Goal: Transaction & Acquisition: Obtain resource

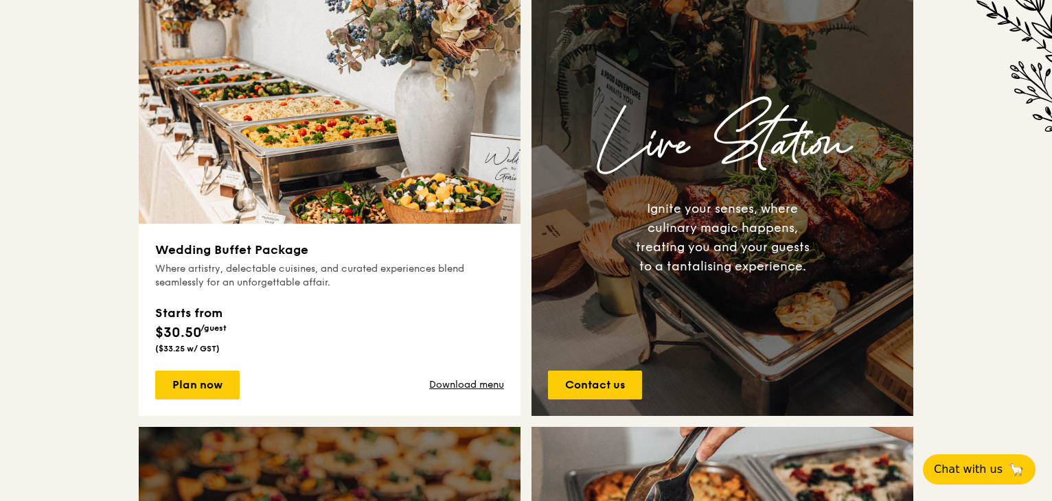
scroll to position [523, 0]
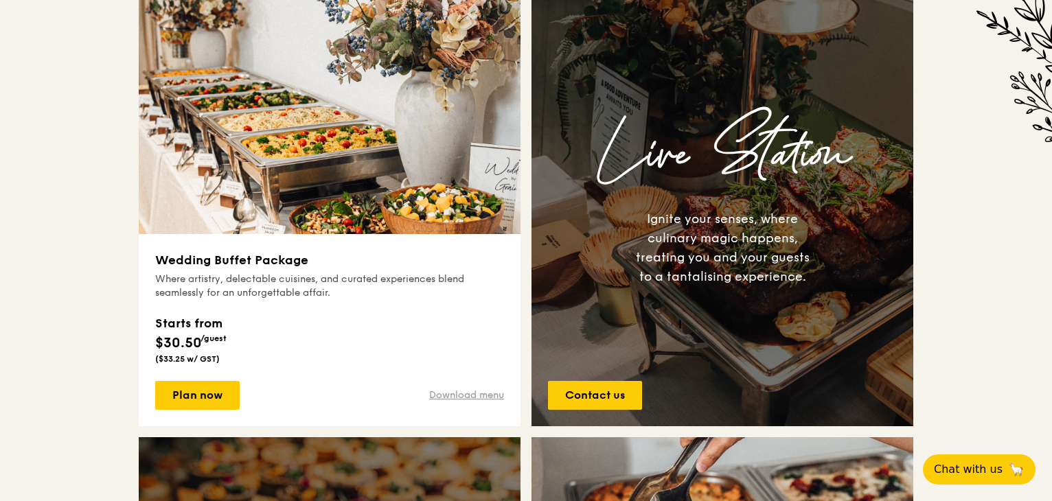
click at [462, 393] on link "Download menu" at bounding box center [466, 396] width 75 height 14
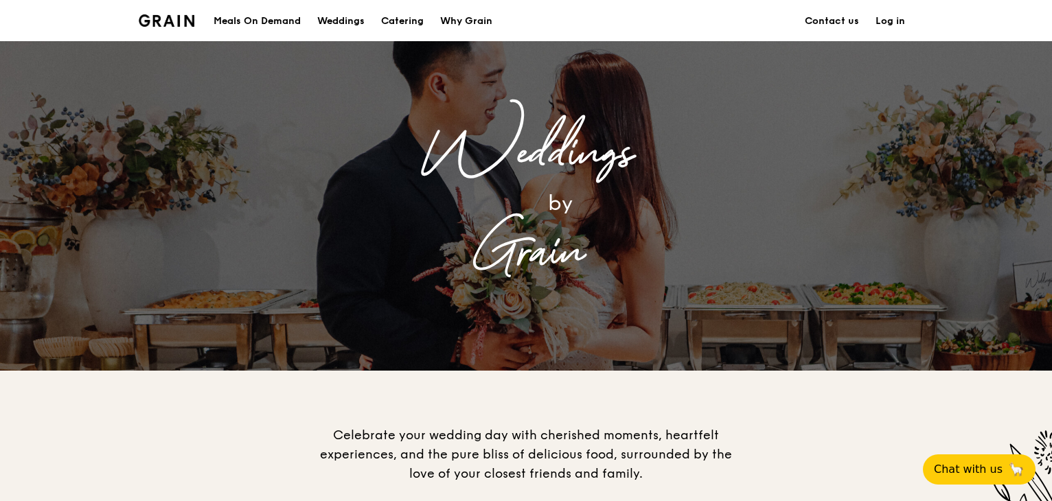
click at [270, 24] on div "Meals On Demand" at bounding box center [256, 21] width 87 height 41
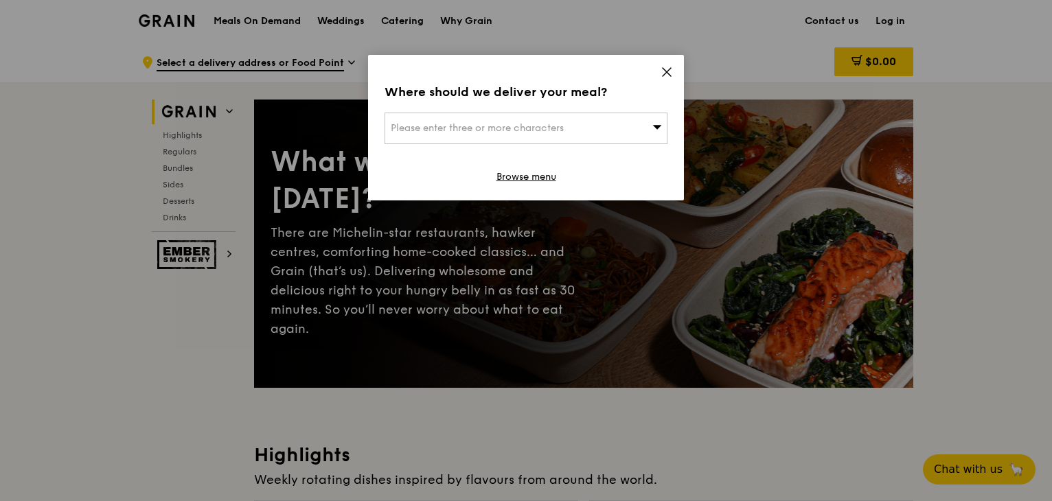
click at [662, 75] on icon at bounding box center [666, 72] width 12 height 12
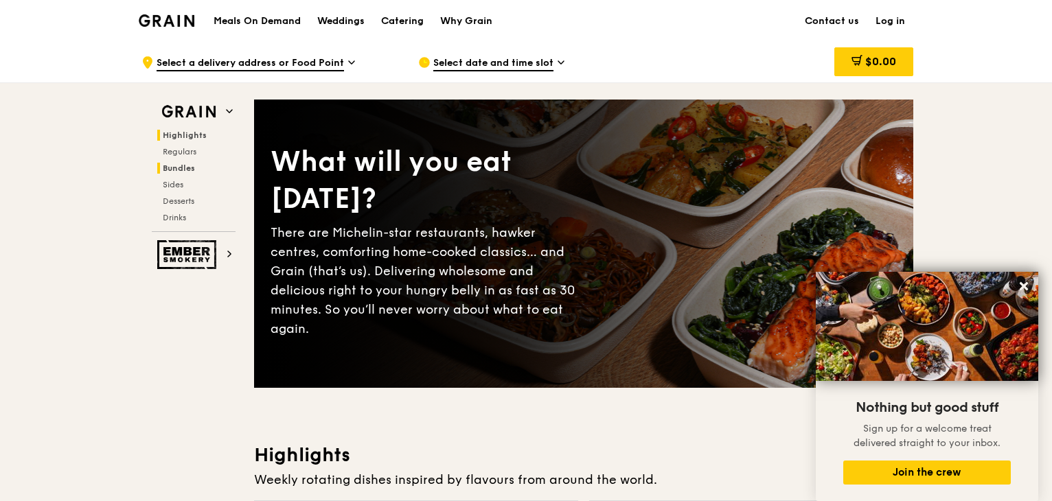
click at [178, 165] on span "Bundles" at bounding box center [179, 168] width 32 height 10
click at [419, 21] on div "Catering" at bounding box center [402, 21] width 43 height 41
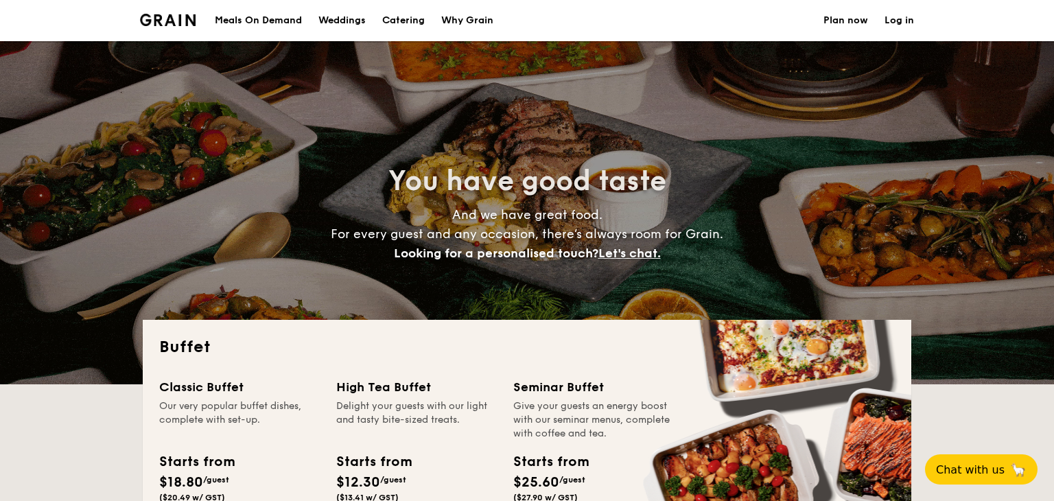
select select
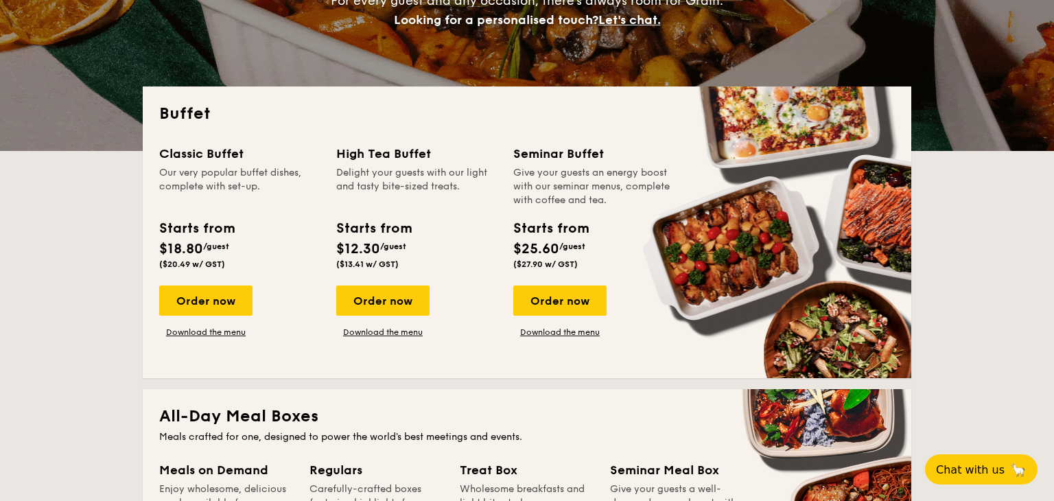
scroll to position [235, 0]
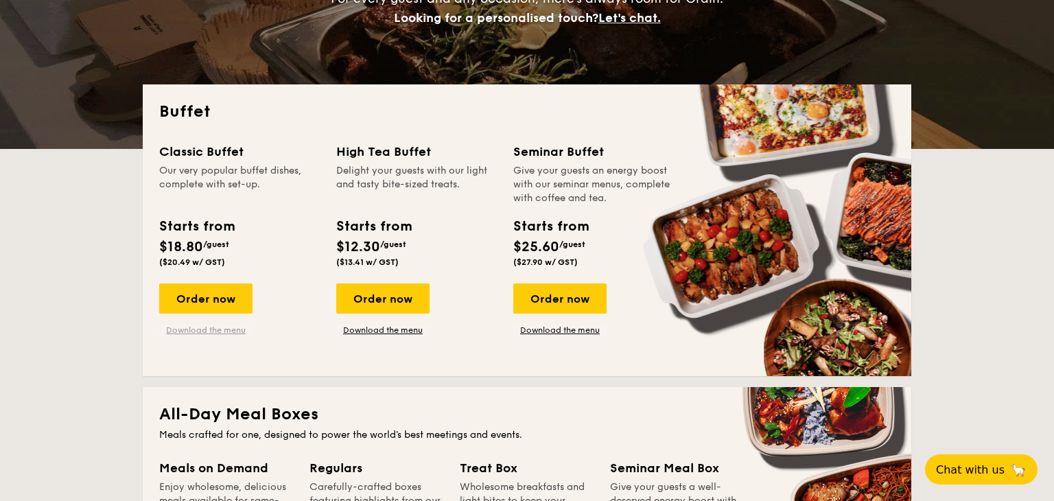
click at [218, 325] on link "Download the menu" at bounding box center [205, 330] width 93 height 11
